Goal: Transaction & Acquisition: Register for event/course

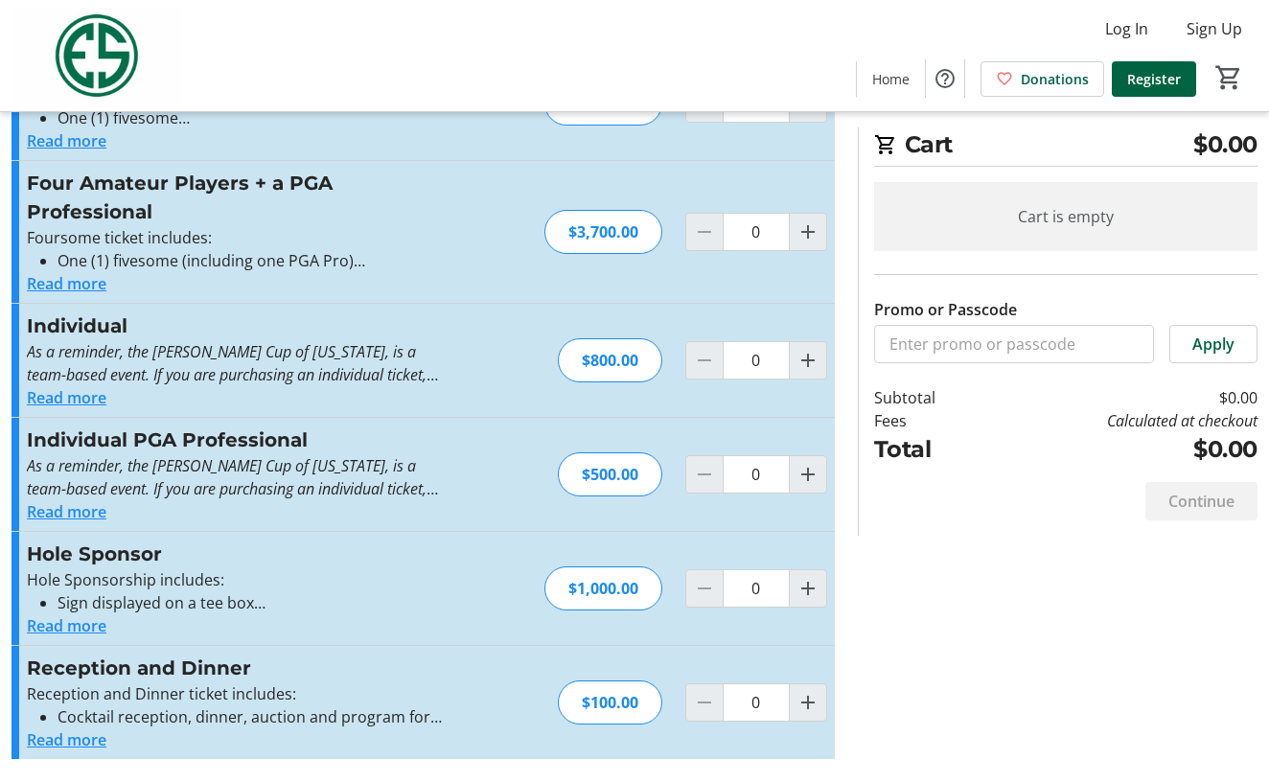
scroll to position [226, 0]
click at [78, 396] on button "Read more" at bounding box center [67, 397] width 80 height 23
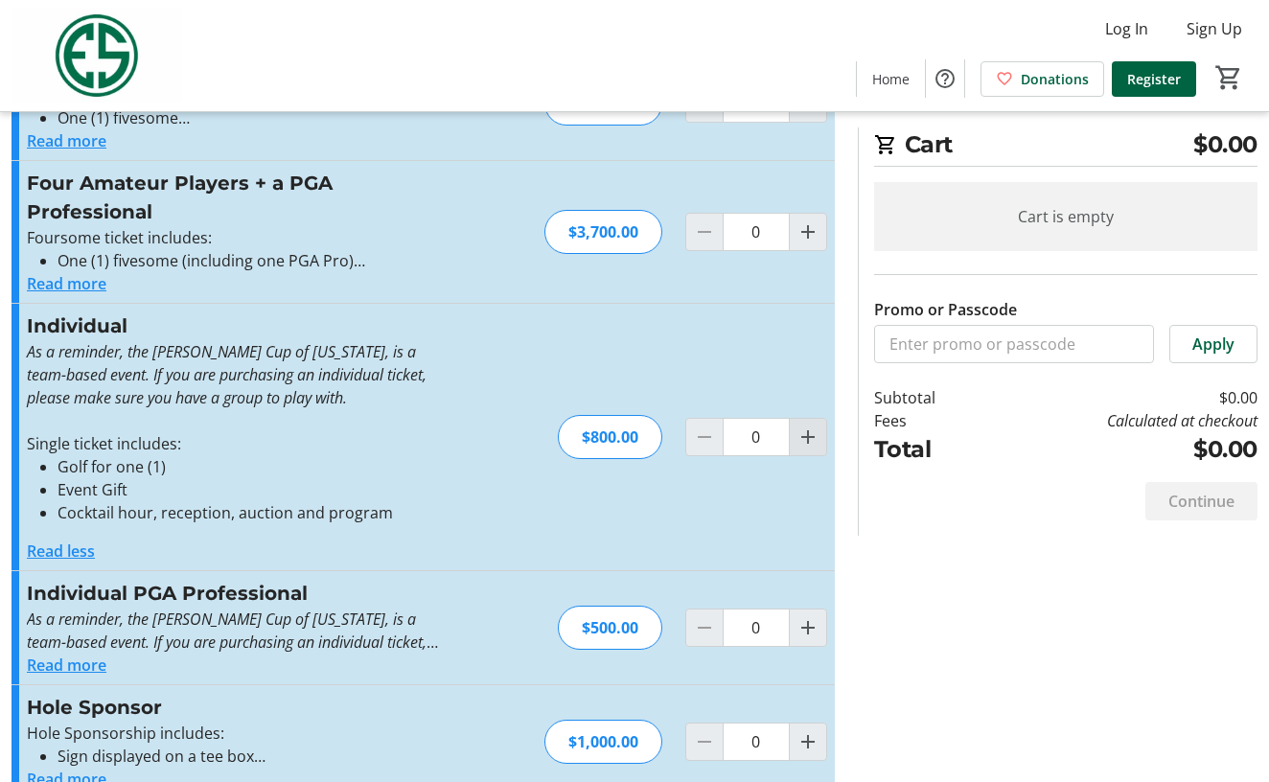
click at [806, 431] on mat-icon "Increment by one" at bounding box center [808, 437] width 23 height 23
type input "1"
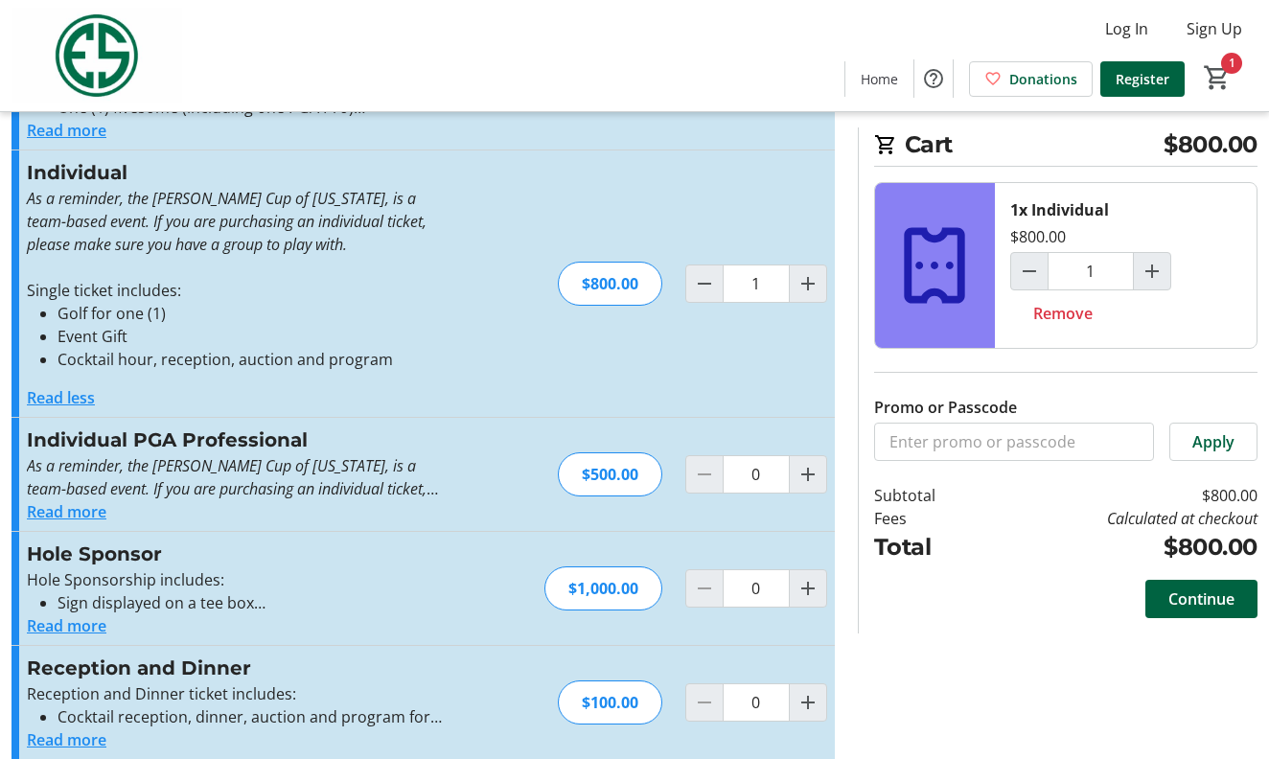
scroll to position [380, 0]
click at [86, 508] on button "Read more" at bounding box center [67, 511] width 80 height 23
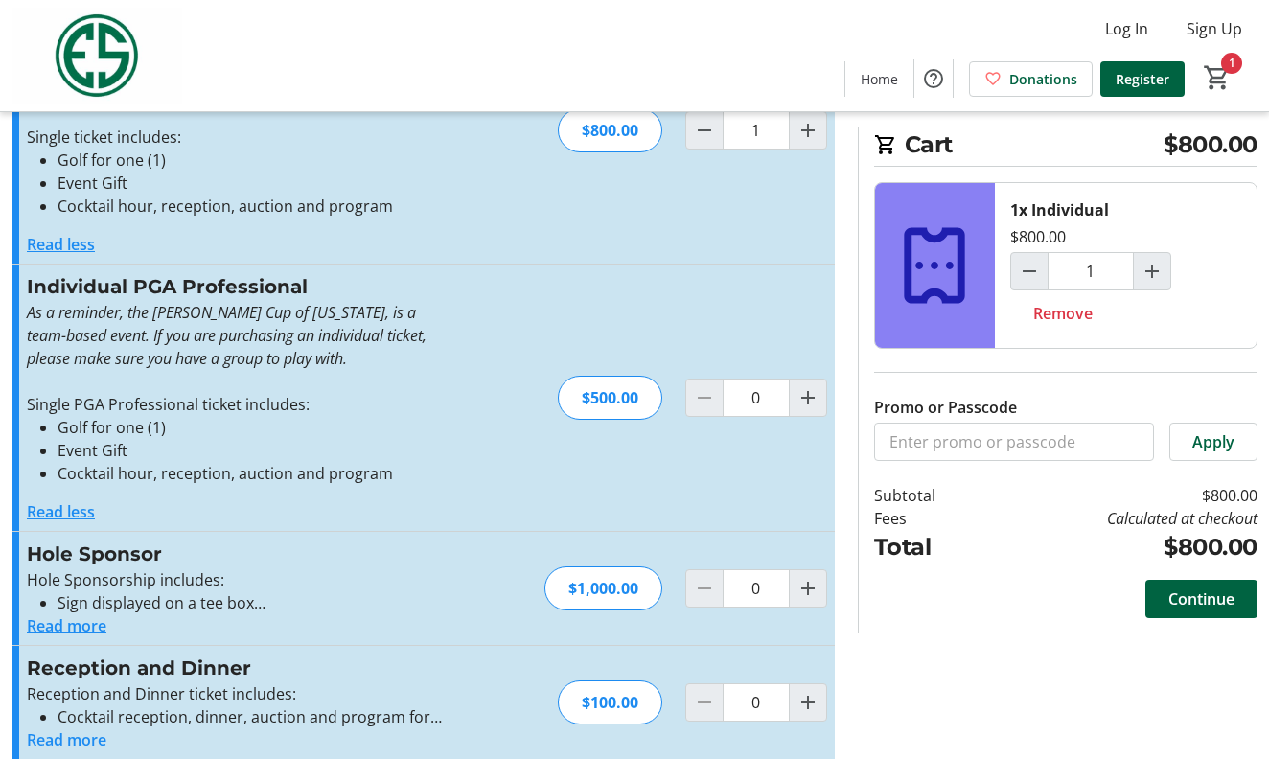
scroll to position [533, 0]
click at [1201, 598] on span "Continue" at bounding box center [1202, 599] width 66 height 23
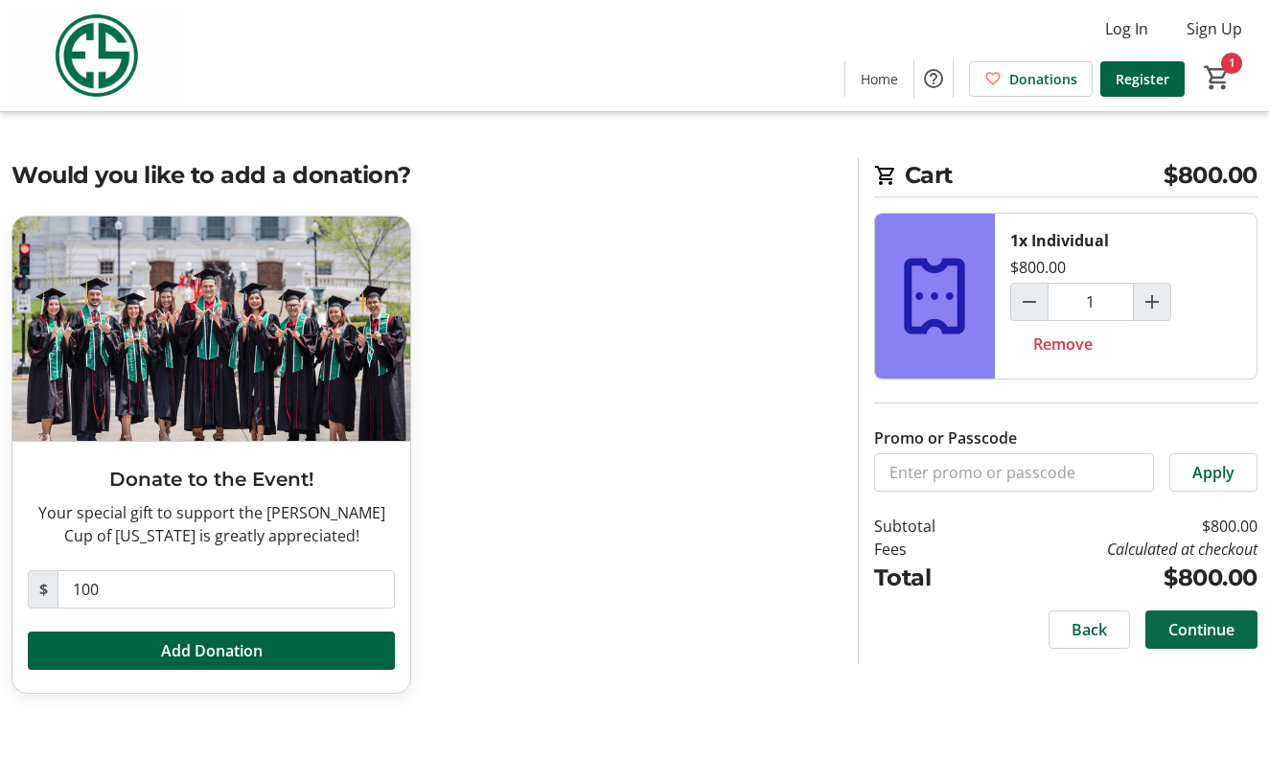
click at [1201, 627] on span "Continue" at bounding box center [1202, 629] width 66 height 23
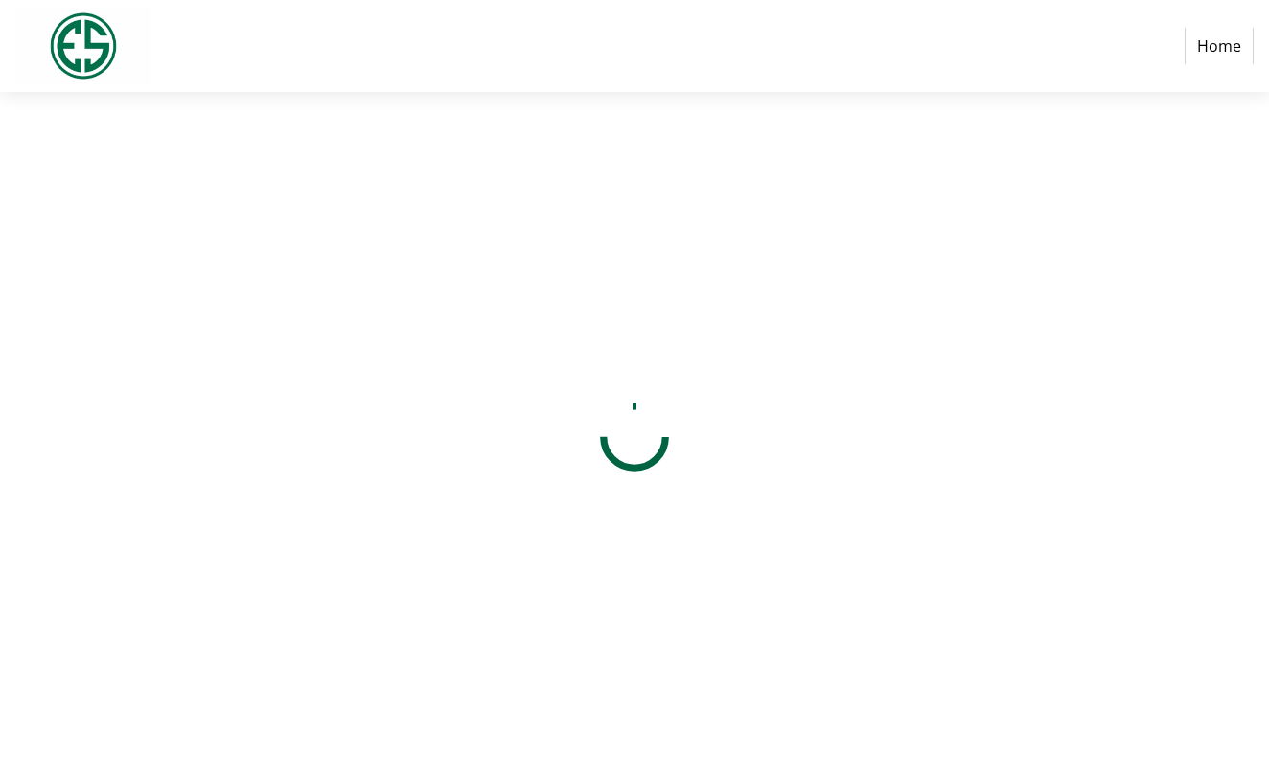
select select "US"
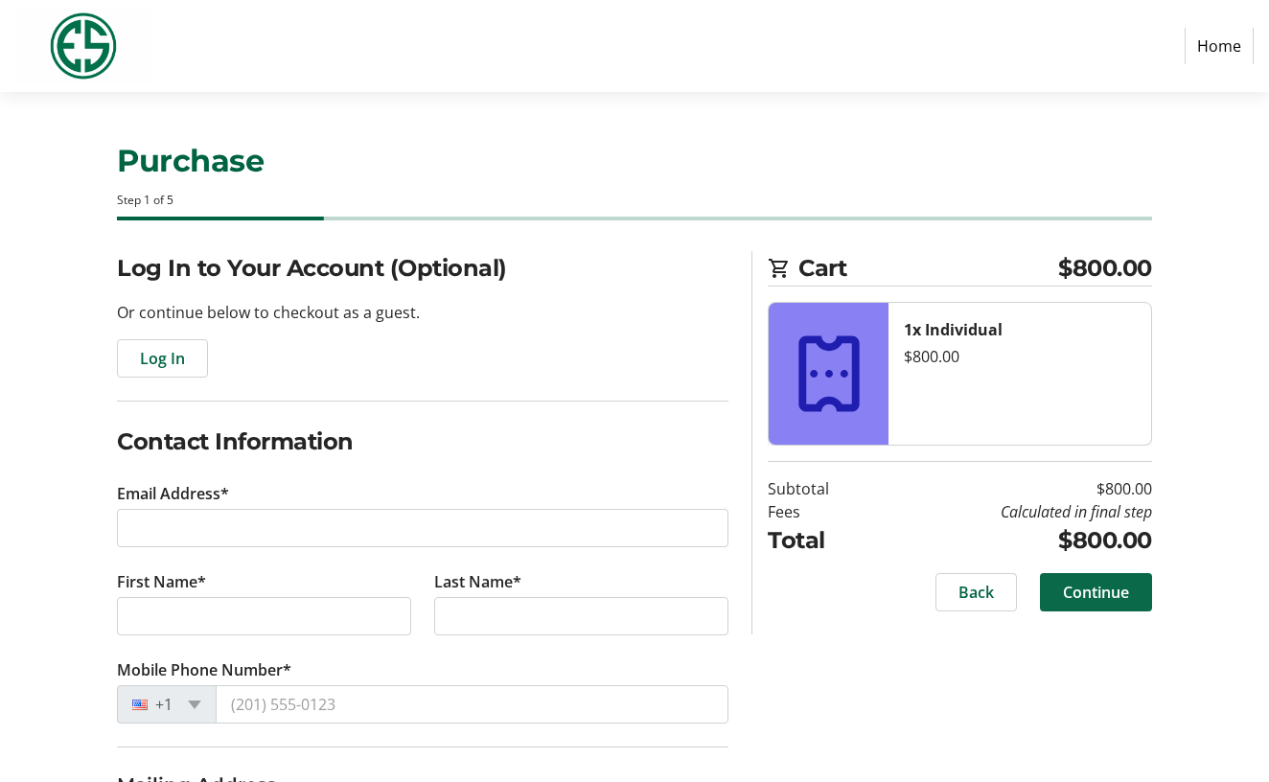
click at [1101, 587] on span "Continue" at bounding box center [1096, 592] width 66 height 23
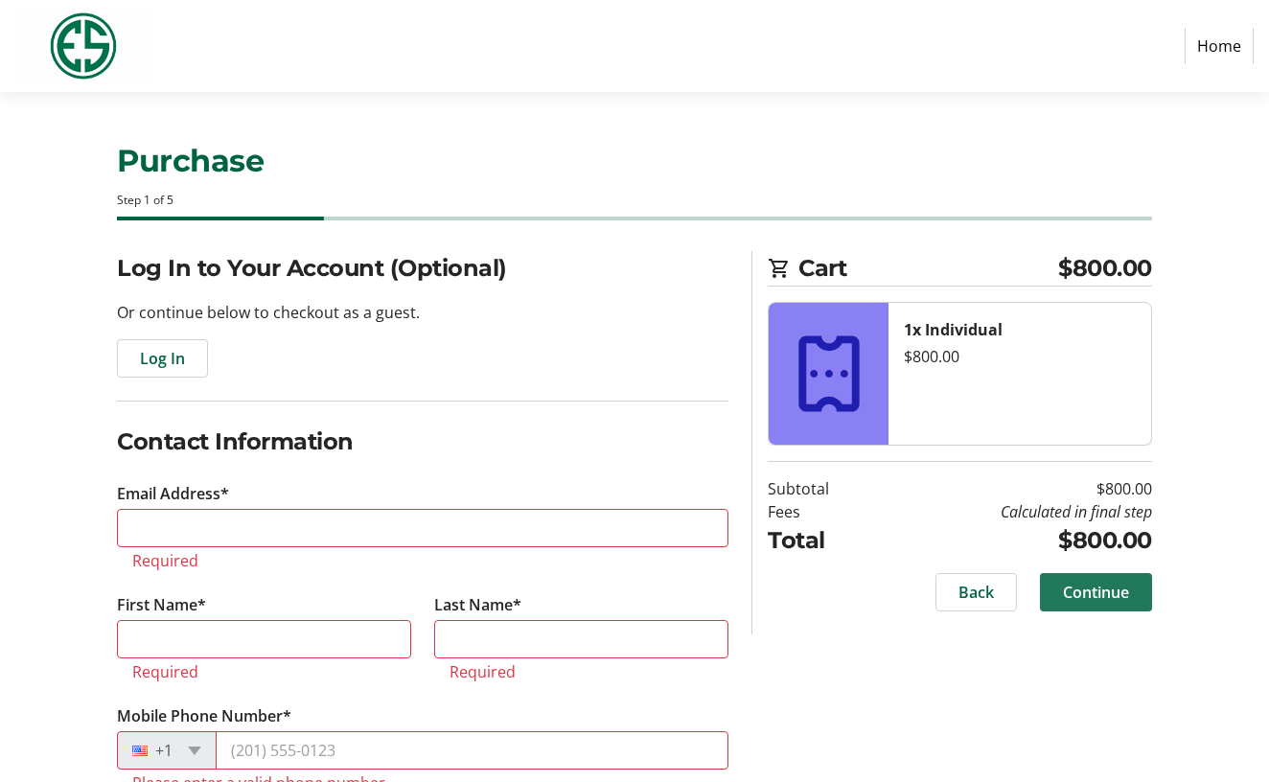
scroll to position [360, 0]
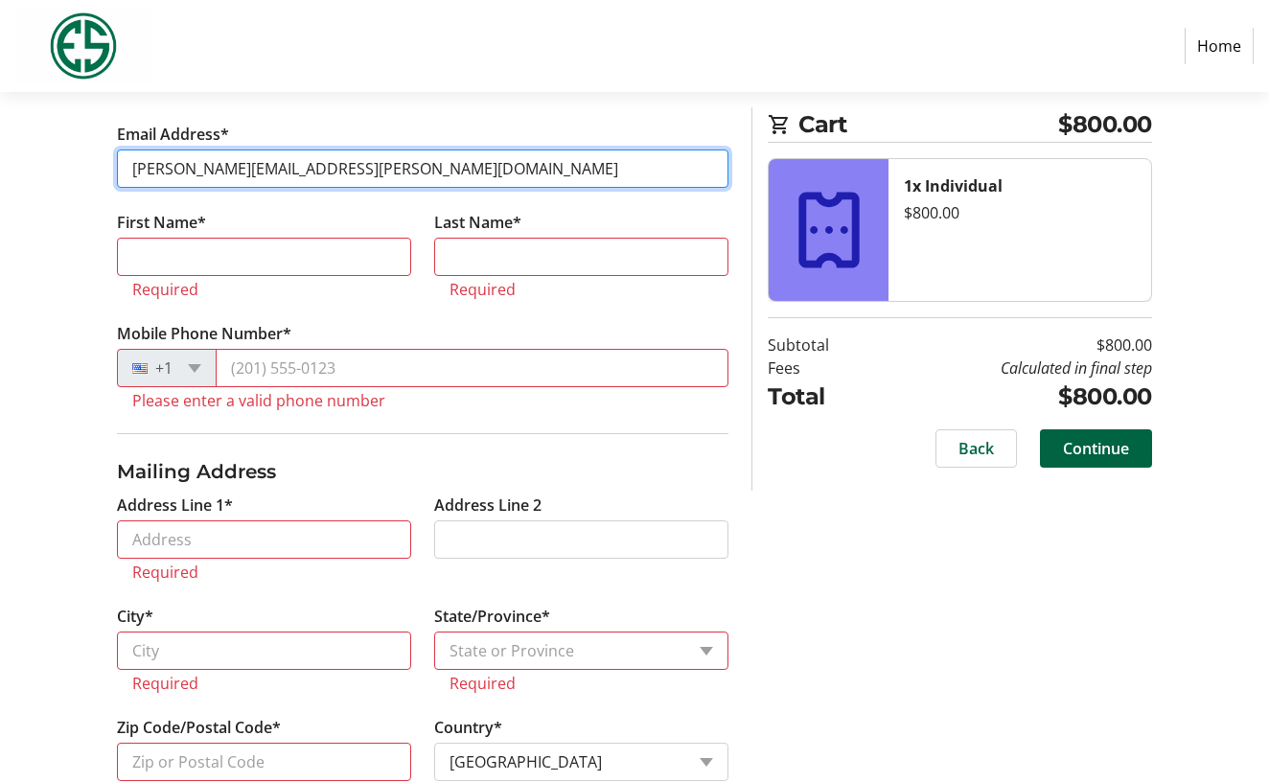
type input "[PERSON_NAME][EMAIL_ADDRESS][PERSON_NAME][DOMAIN_NAME]"
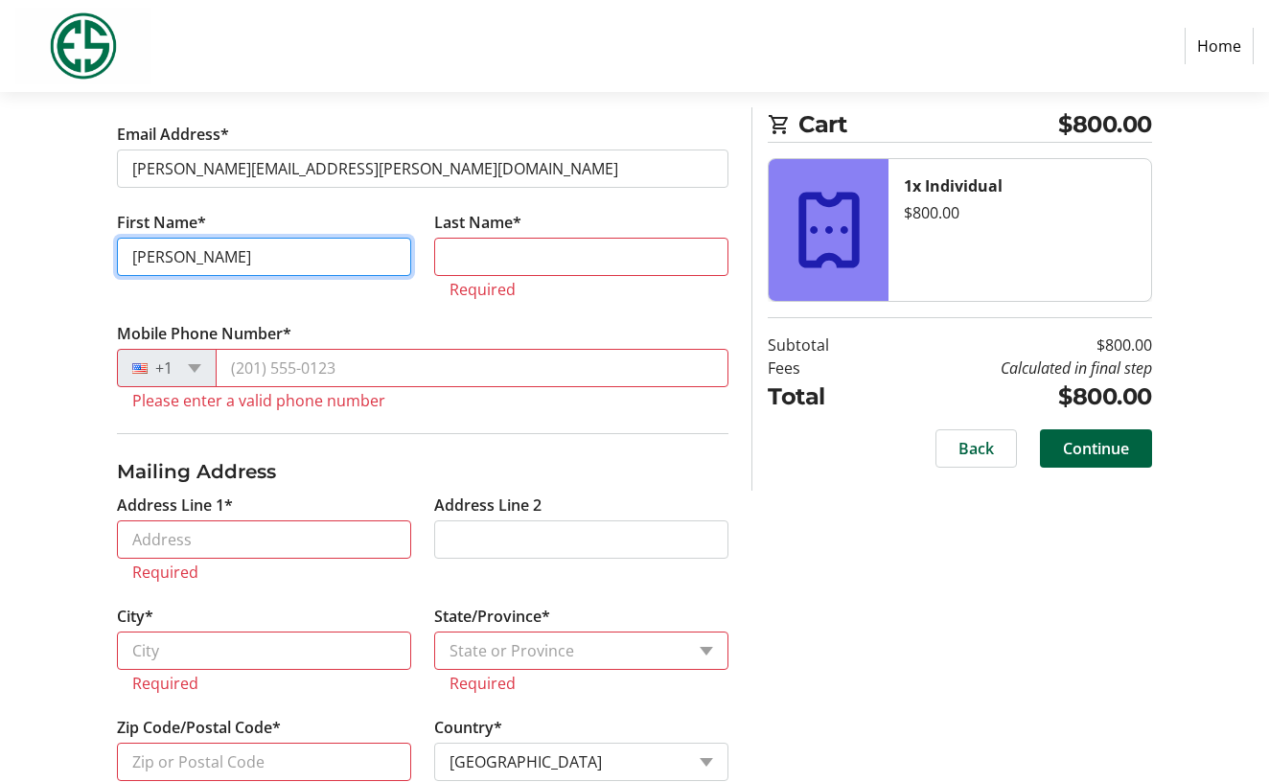
type input "[PERSON_NAME]"
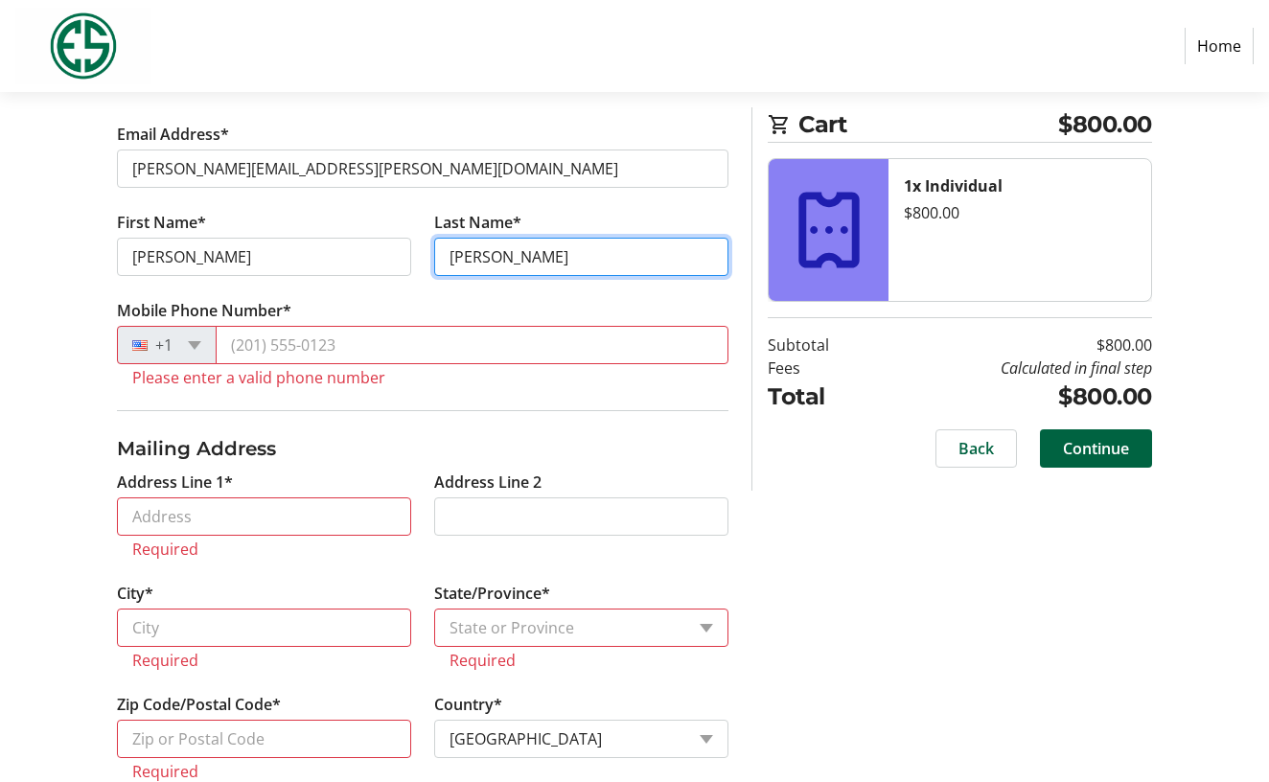
type input "[PERSON_NAME]"
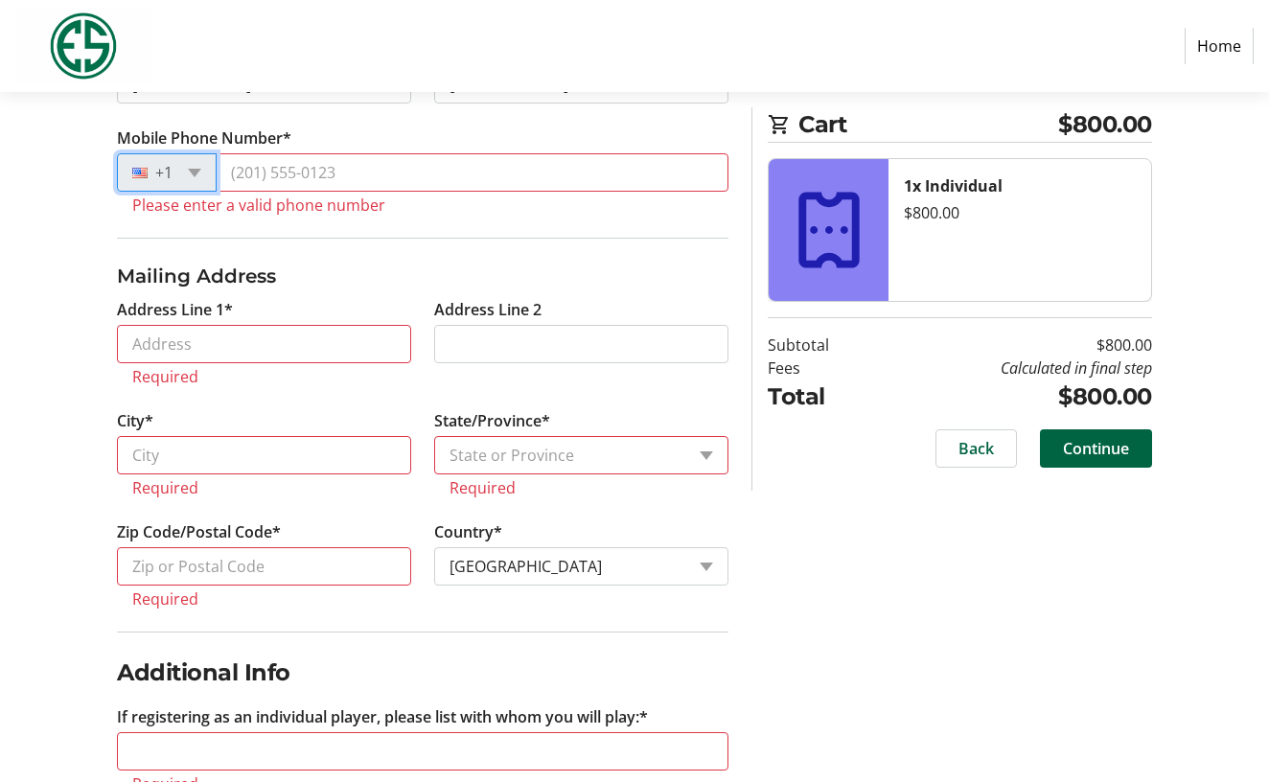
scroll to position [536, 0]
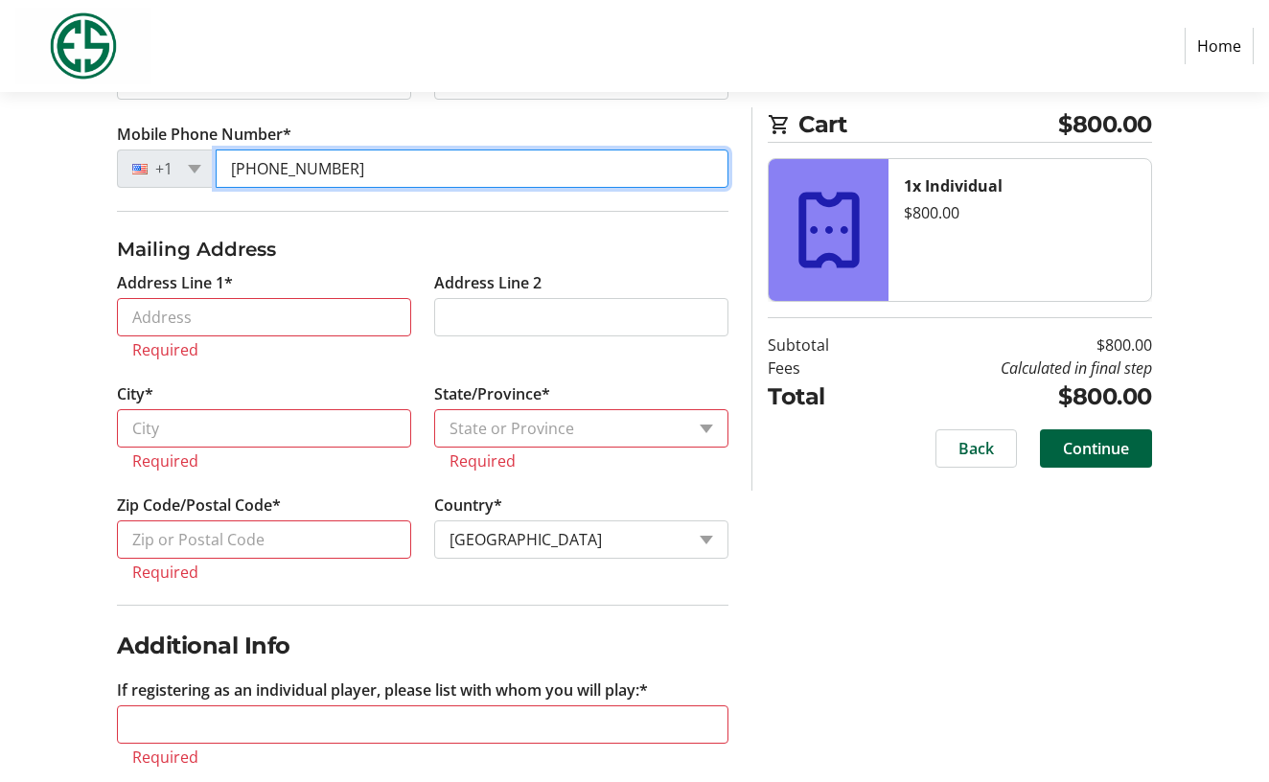
type input "[PHONE_NUMBER]"
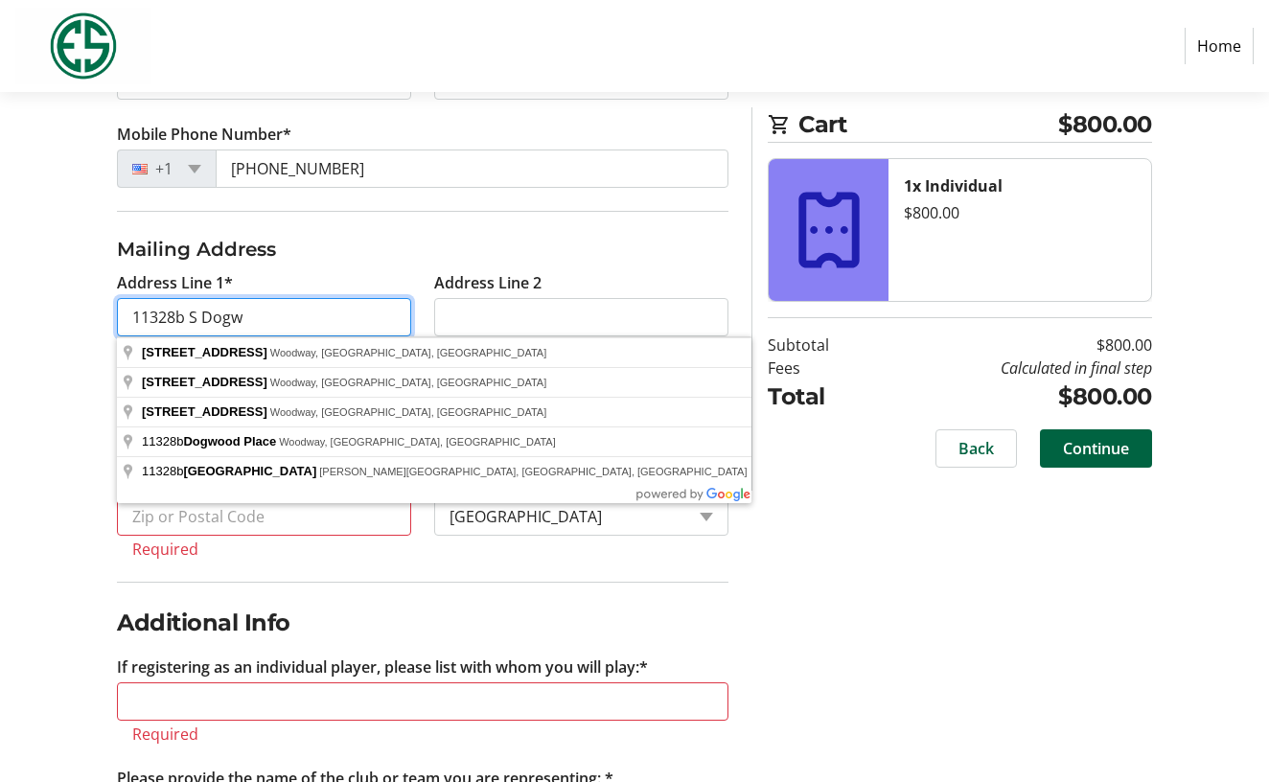
click at [185, 317] on input "11328b S Dogw" at bounding box center [264, 317] width 294 height 38
type input "[STREET_ADDRESS]"
type input "Woodway"
select select "WA"
type input "98020"
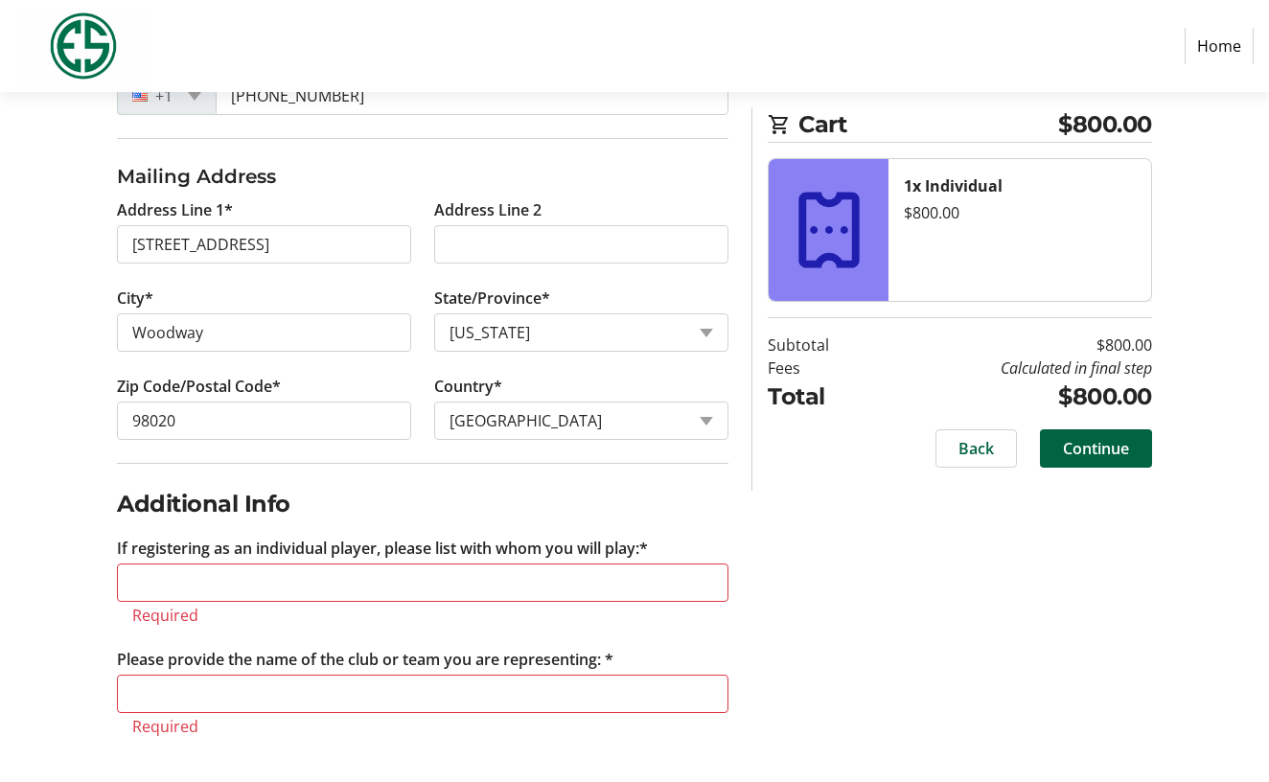
scroll to position [609, 0]
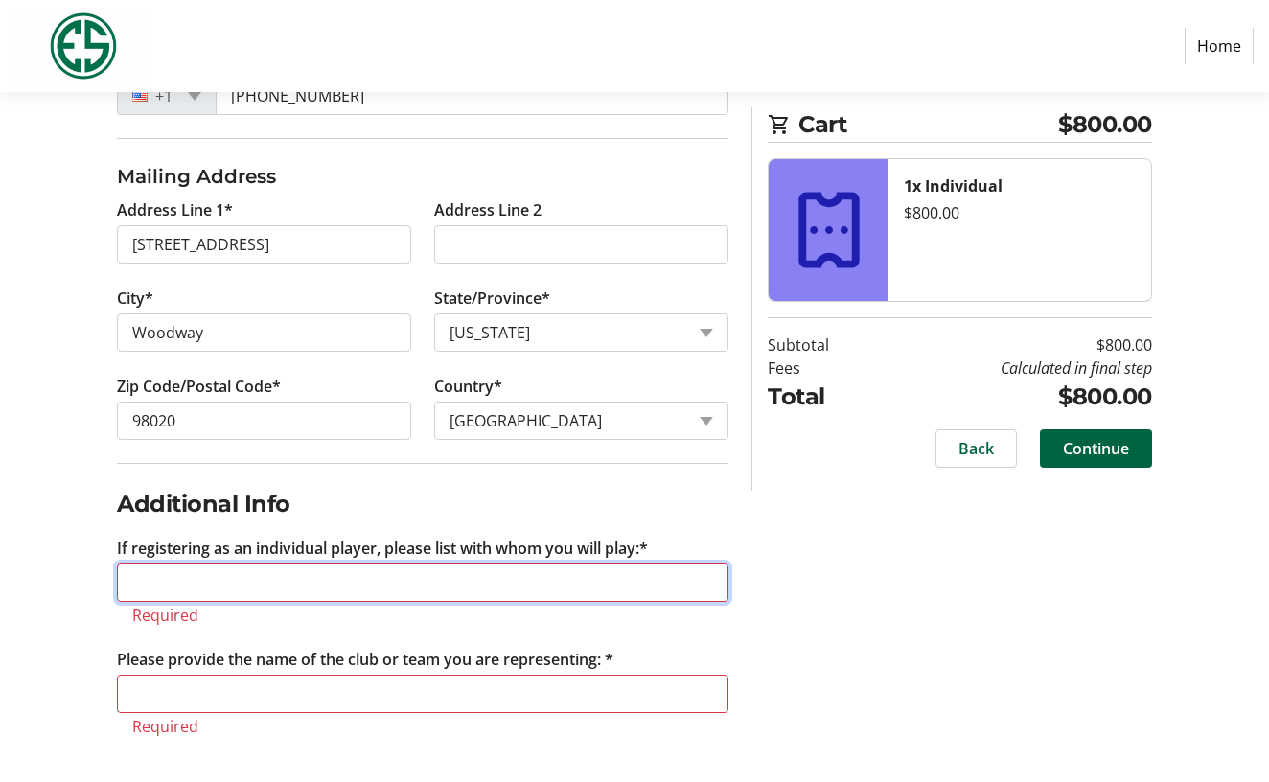
click at [143, 578] on input "If registering as an individual player, please list with whom you will play:*" at bounding box center [423, 583] width 612 height 38
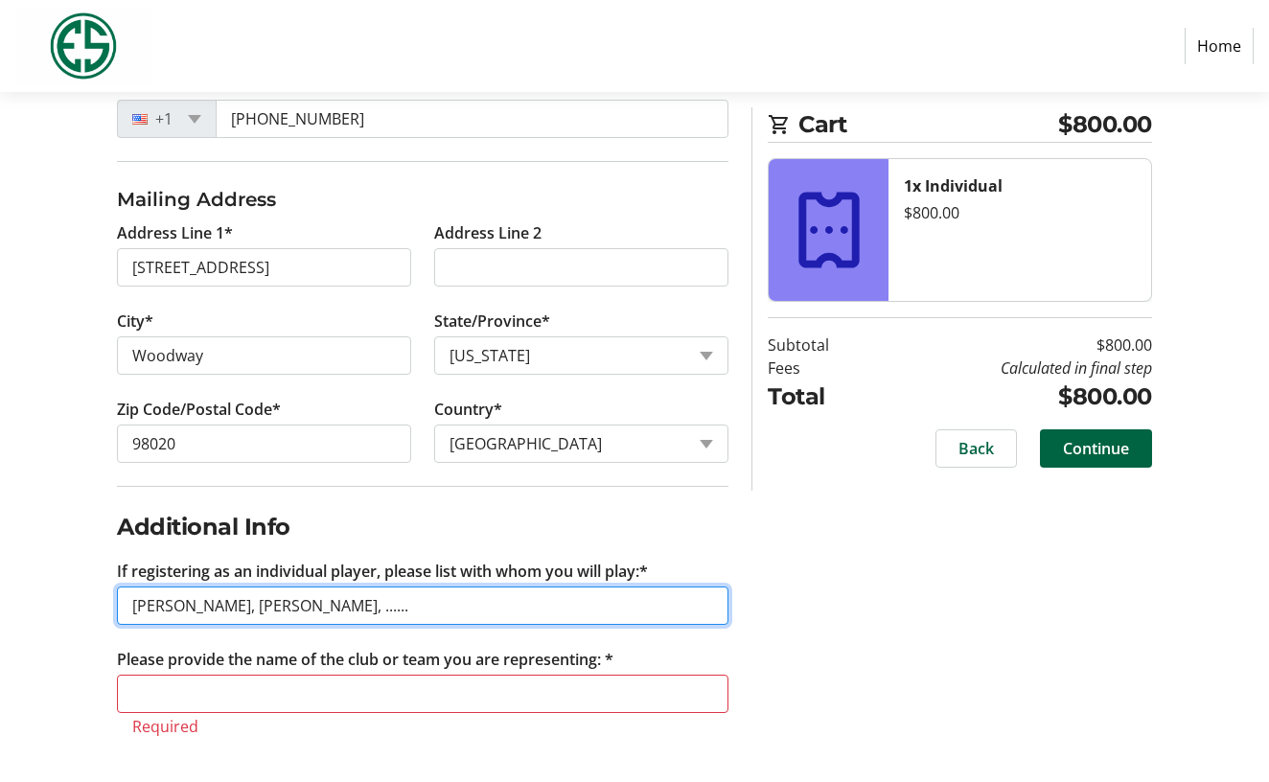
scroll to position [586, 0]
type input "[PERSON_NAME], [PERSON_NAME], ......"
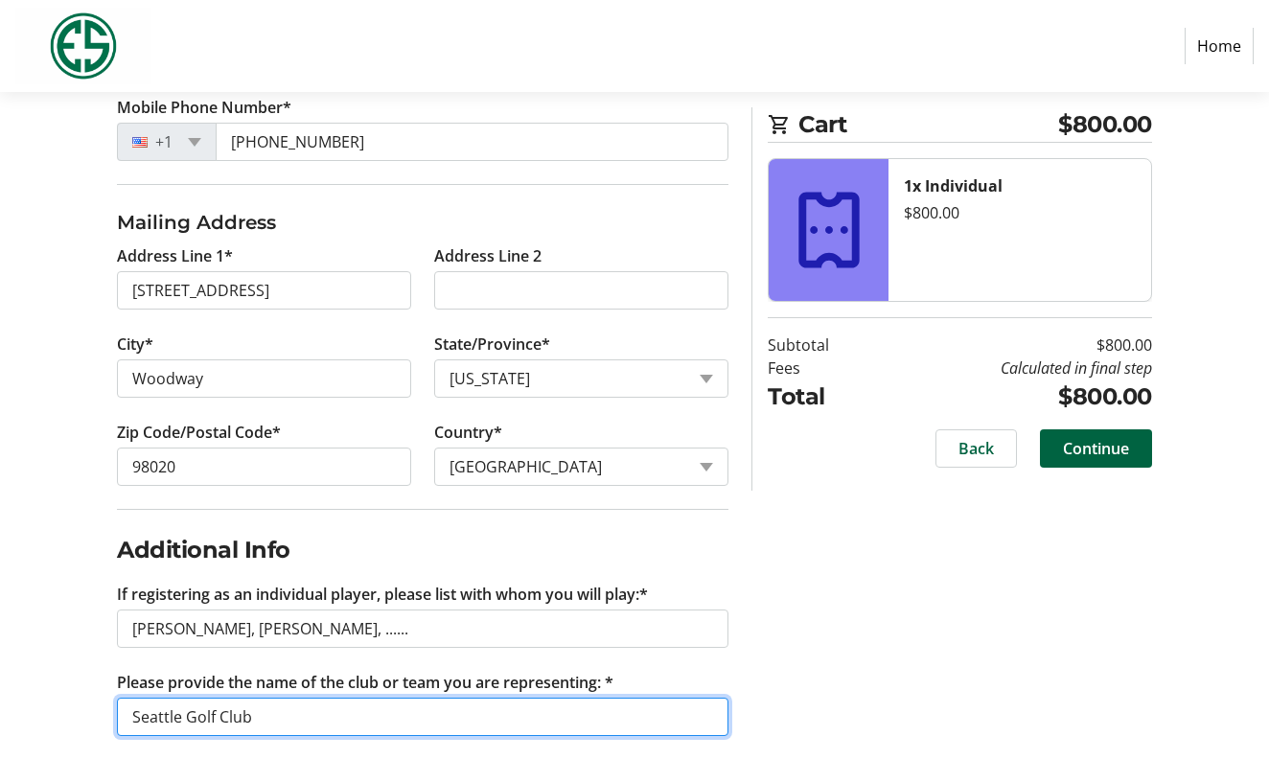
scroll to position [563, 0]
type input "Seattle Golf Club"
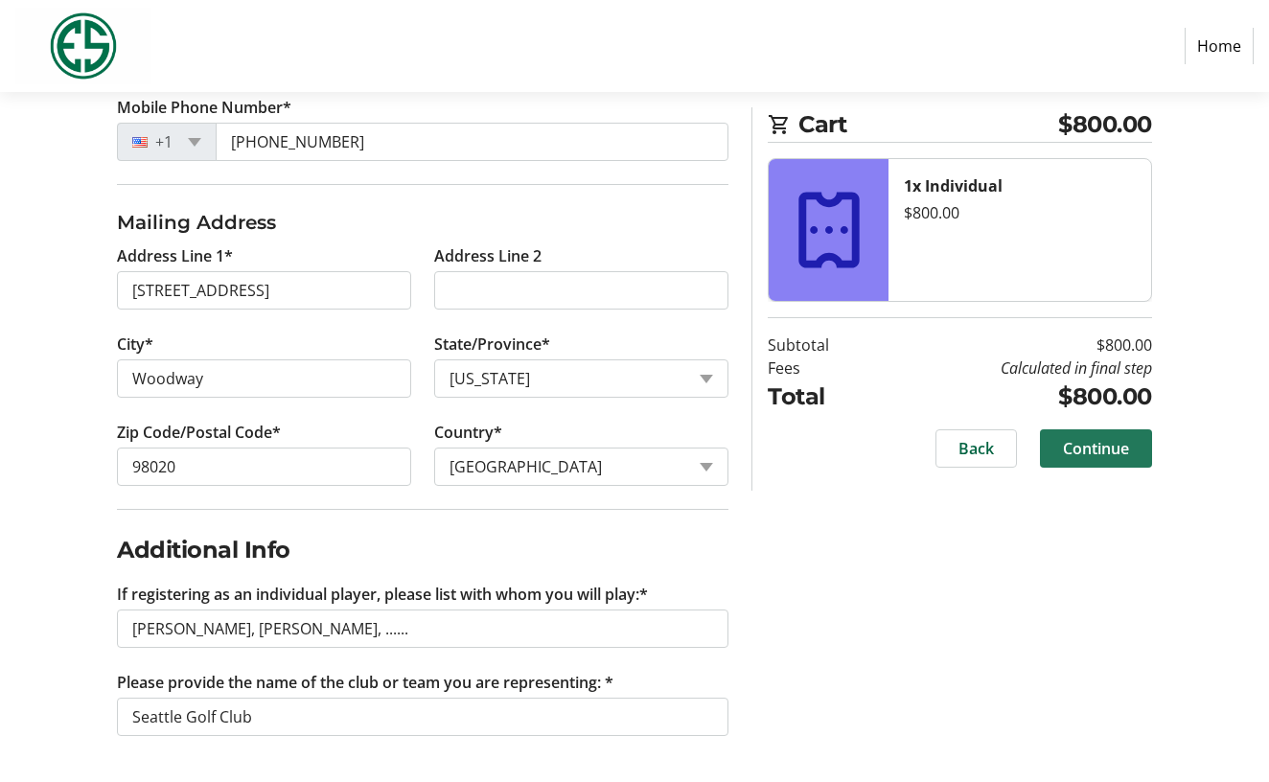
click at [1098, 443] on span "Continue" at bounding box center [1096, 448] width 66 height 23
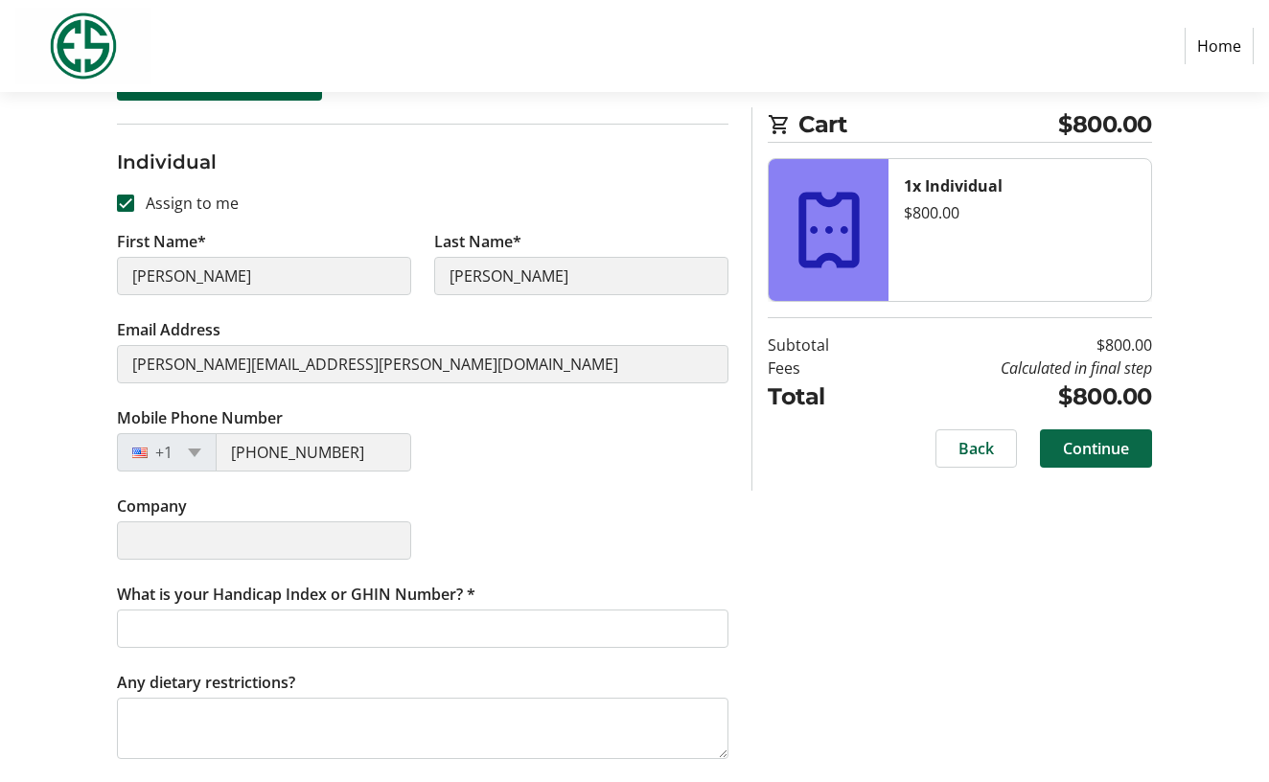
scroll to position [300, 0]
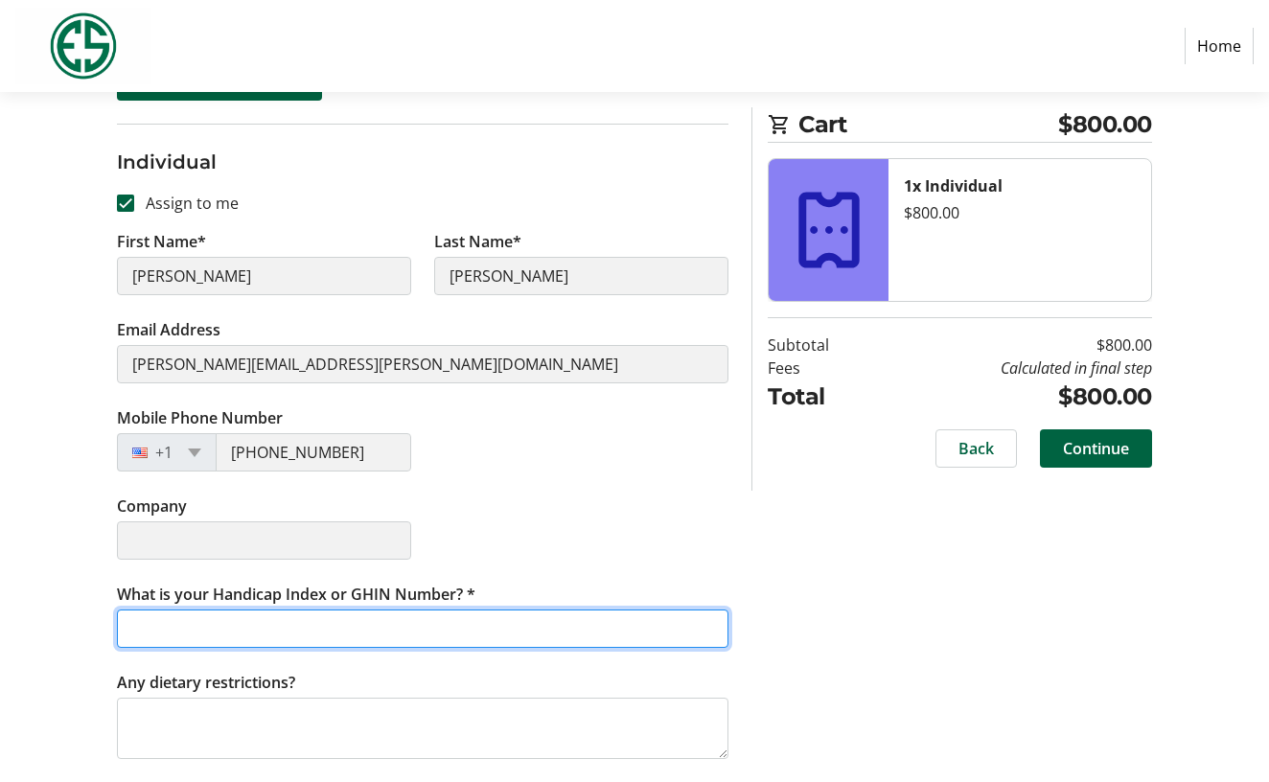
click at [176, 627] on input "What is your Handicap Index or GHIN Number? *" at bounding box center [423, 629] width 612 height 38
type input "39.7"
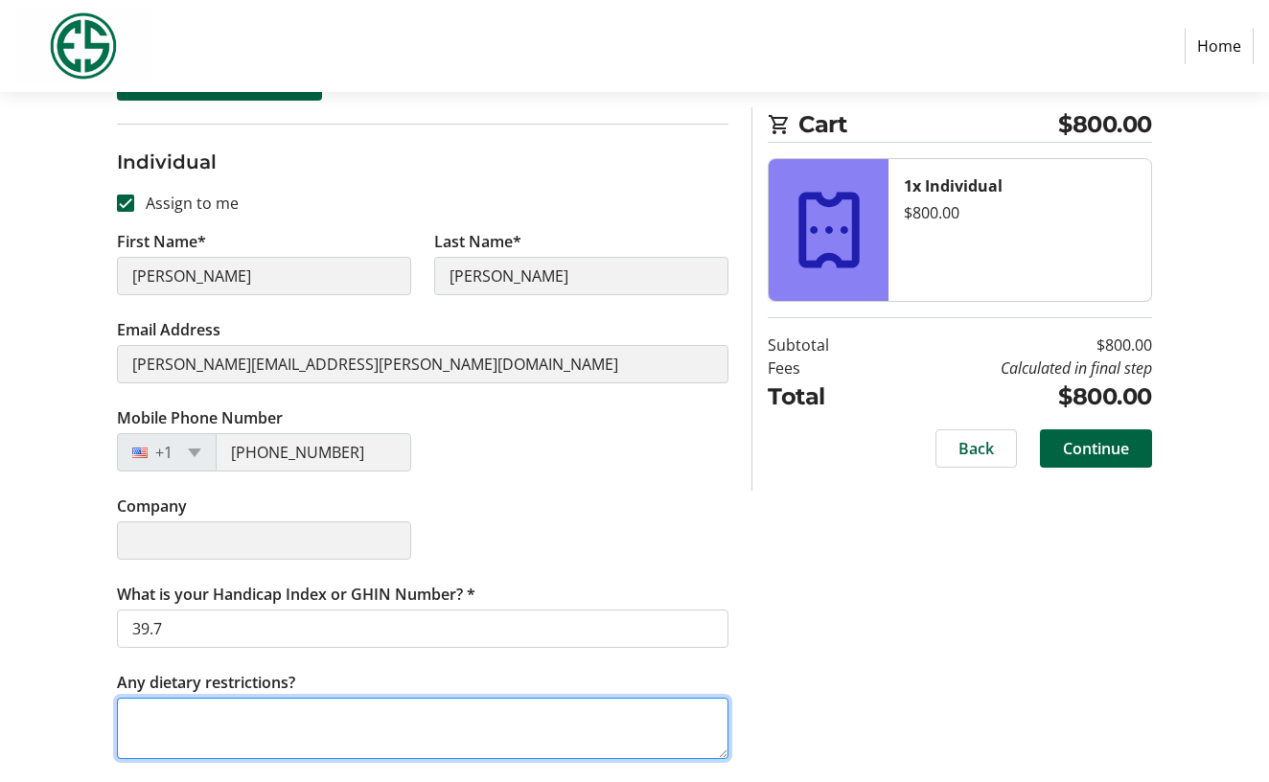
click at [174, 717] on textarea "Any dietary restrictions?" at bounding box center [423, 728] width 612 height 61
type textarea "no"
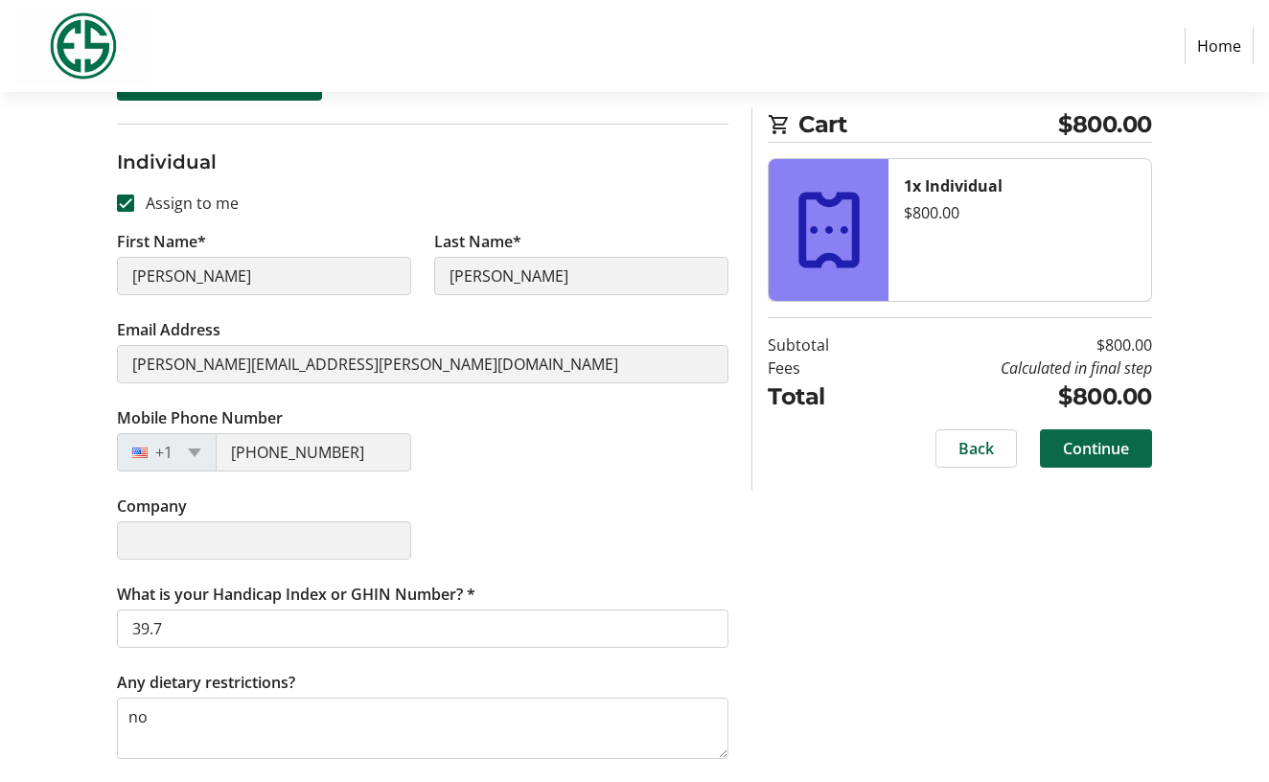
click at [1100, 445] on span "Continue" at bounding box center [1096, 448] width 66 height 23
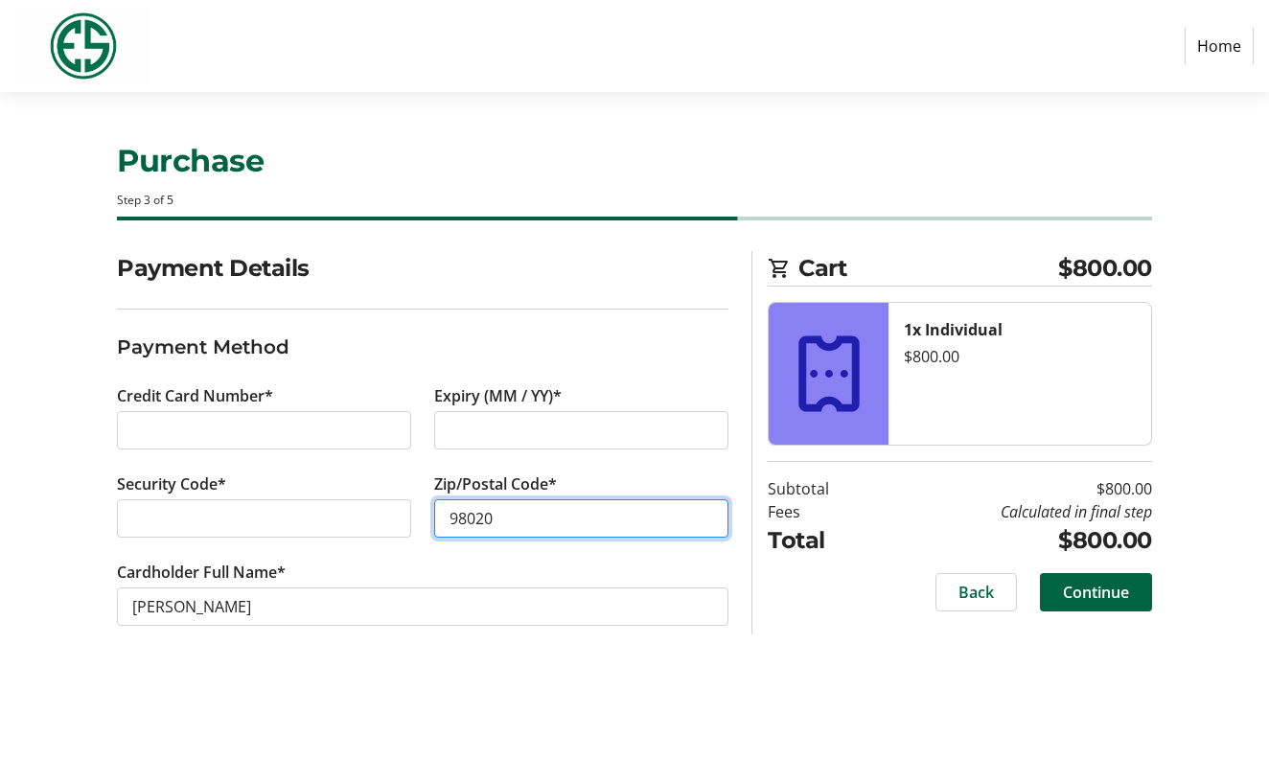
type input "98020"
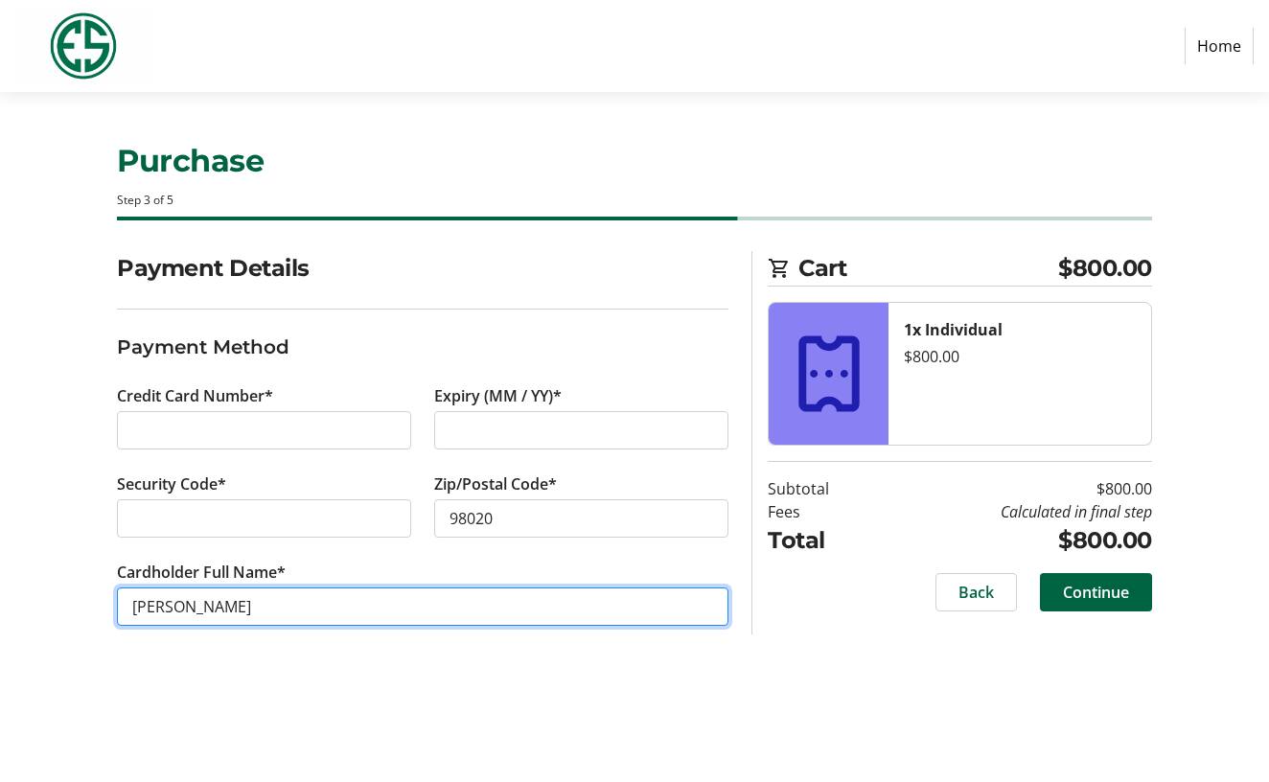
click at [170, 607] on input "[PERSON_NAME]" at bounding box center [423, 607] width 612 height 38
type input "[PERSON_NAME]"
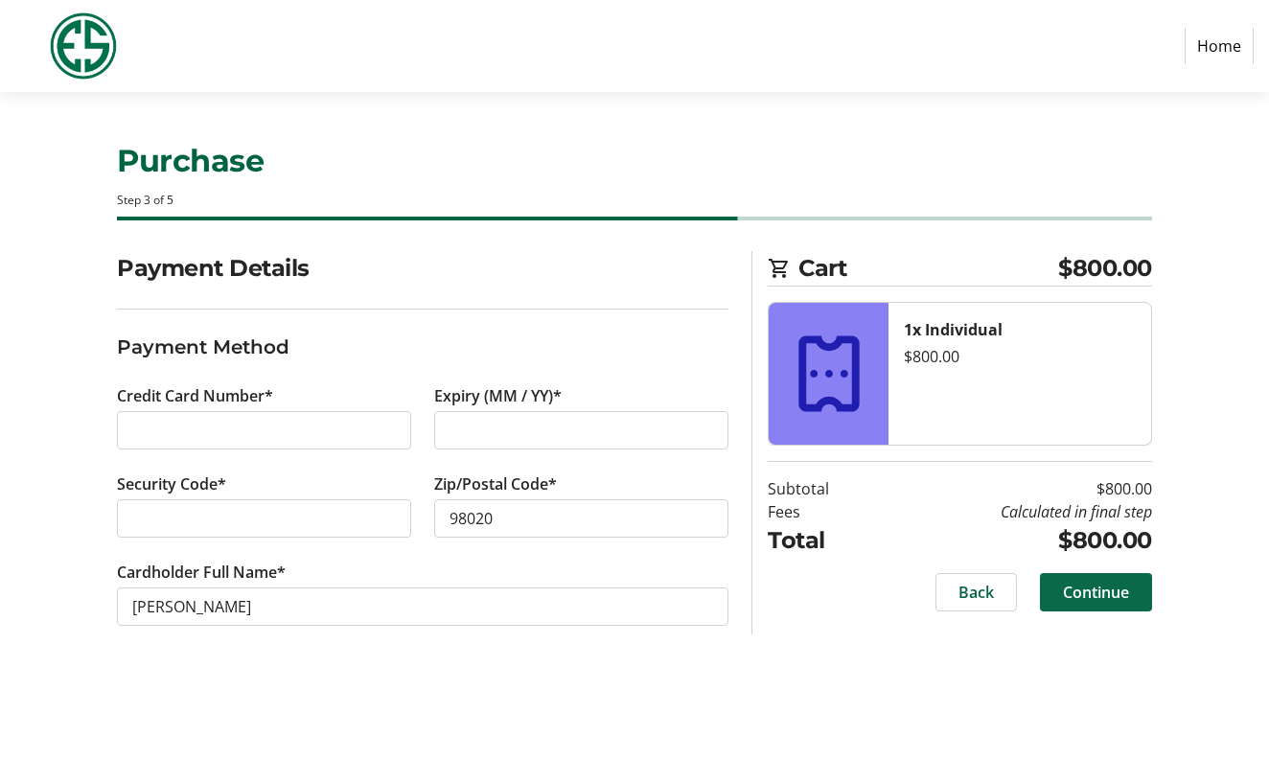
click at [1098, 587] on span "Continue" at bounding box center [1096, 592] width 66 height 23
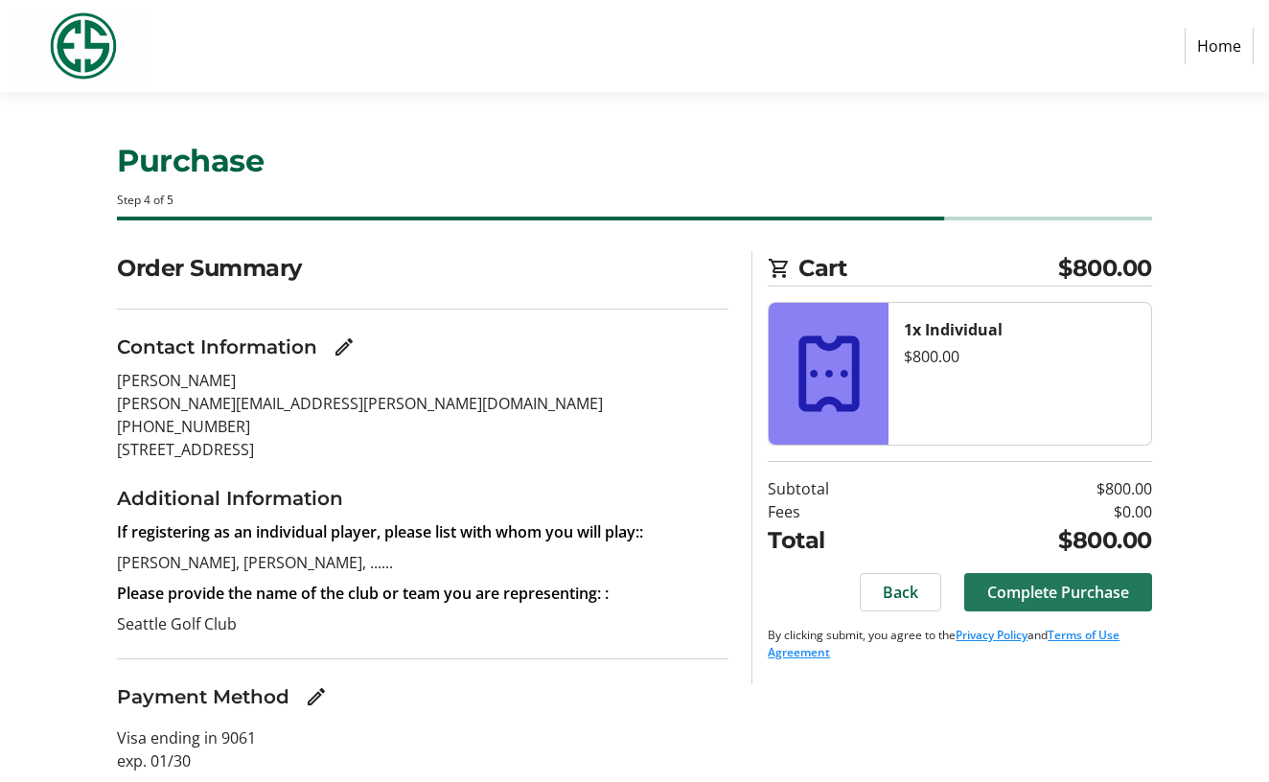
click at [1042, 590] on span "Complete Purchase" at bounding box center [1058, 592] width 142 height 23
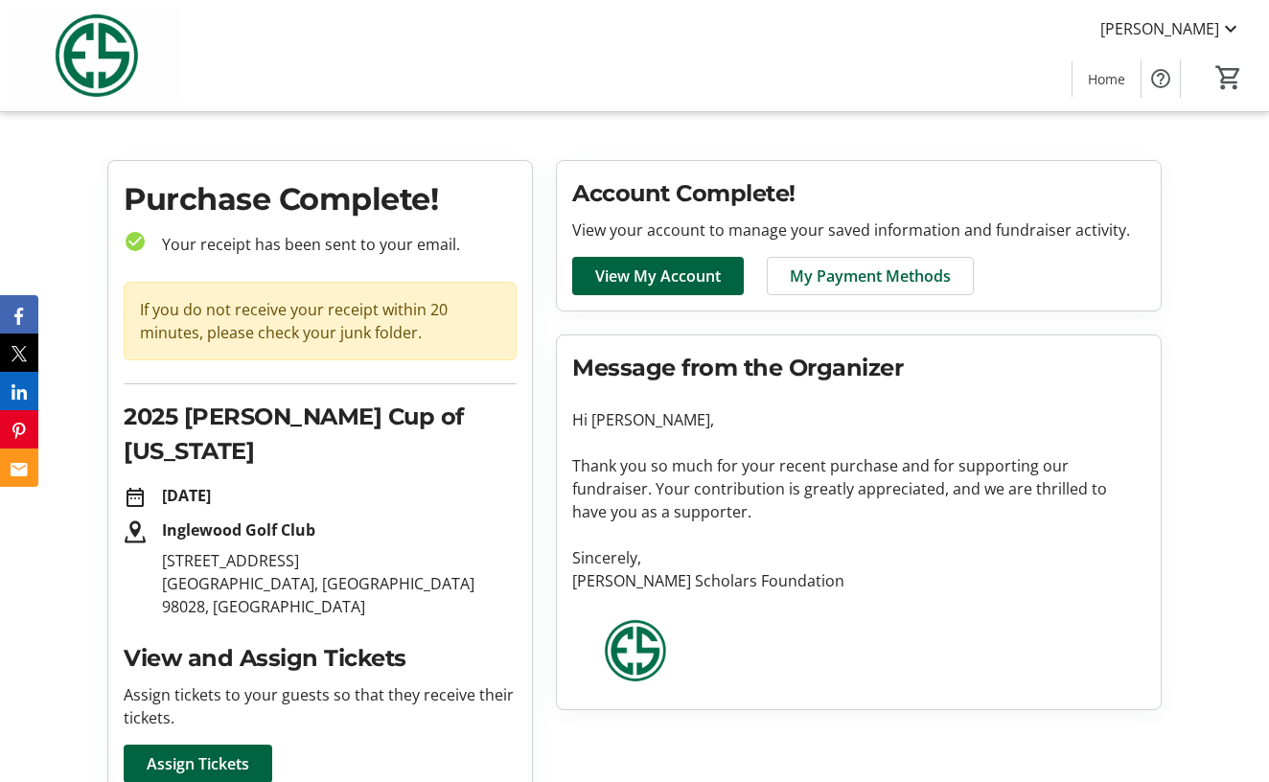
scroll to position [1, 0]
